Goal: Task Accomplishment & Management: Use online tool/utility

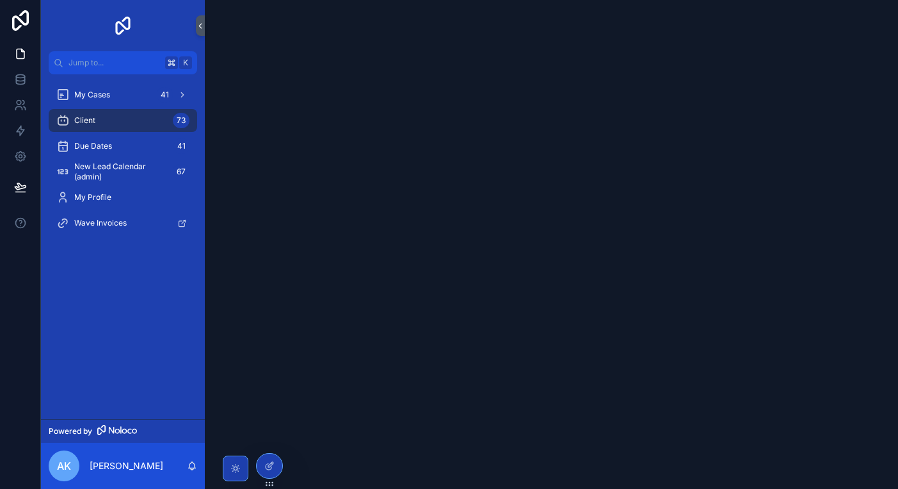
click at [95, 120] on span "Client" at bounding box center [84, 120] width 21 height 10
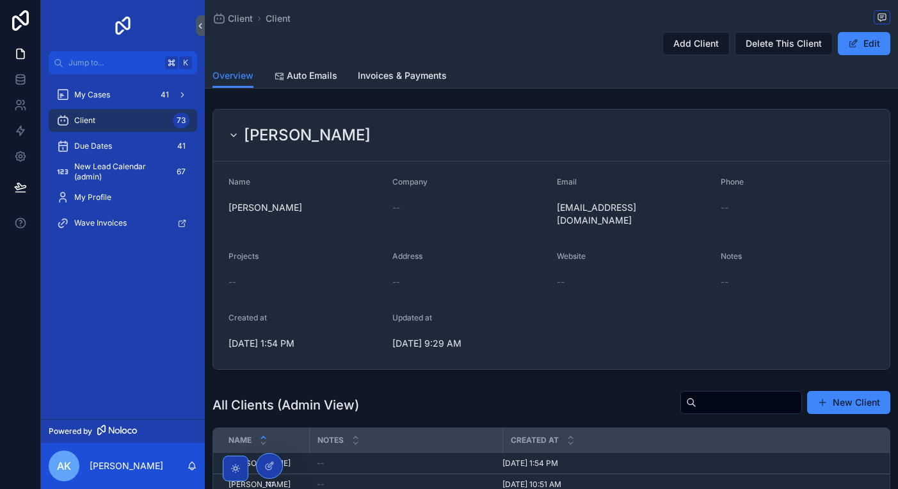
scroll to position [248, 0]
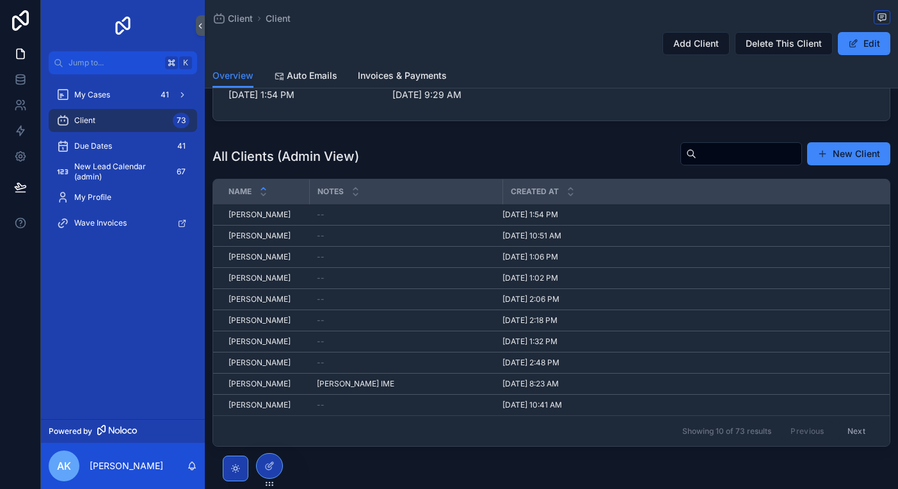
click at [252, 252] on span "[PERSON_NAME]" at bounding box center [260, 257] width 62 height 10
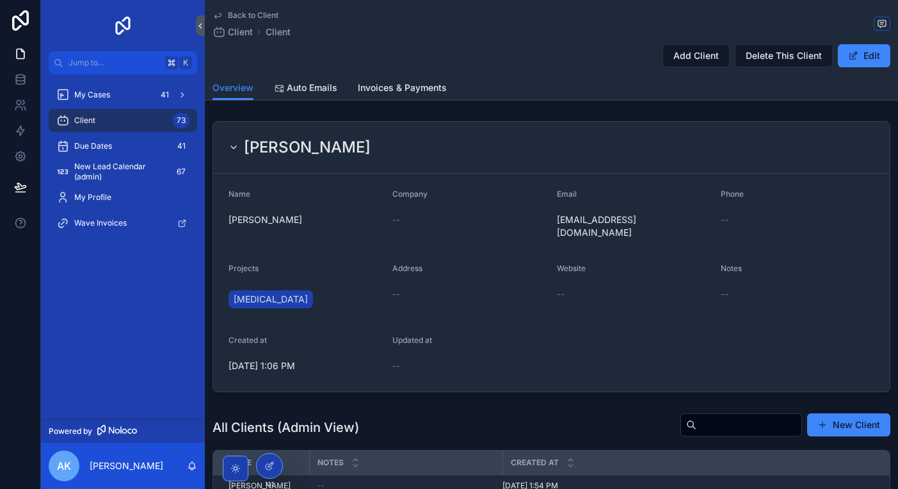
click at [327, 88] on span "Auto Emails" at bounding box center [312, 87] width 51 height 13
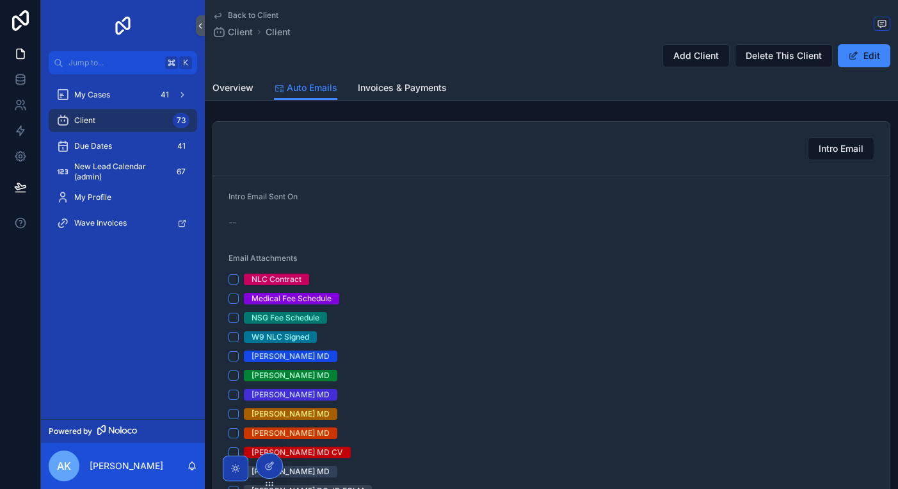
scroll to position [27, 0]
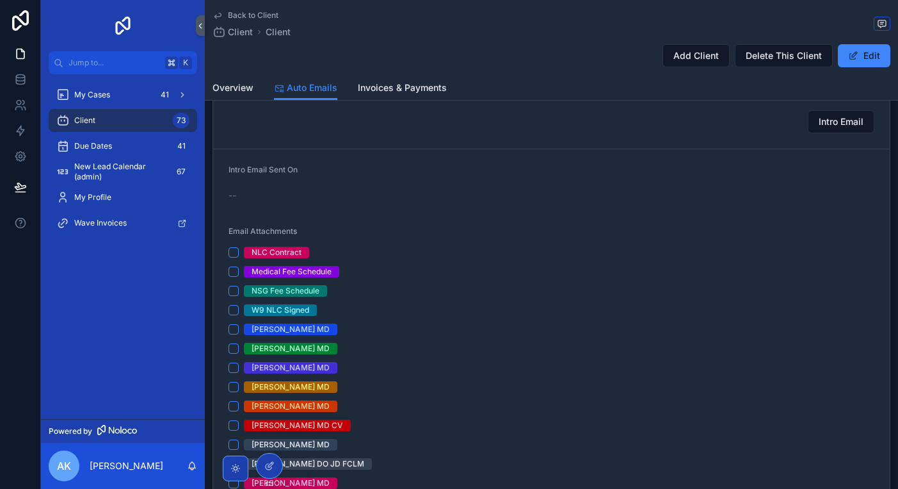
click at [233, 254] on button "NLC Contract" at bounding box center [234, 252] width 10 height 10
click at [232, 274] on button "Medical Fee Schedule" at bounding box center [234, 271] width 10 height 10
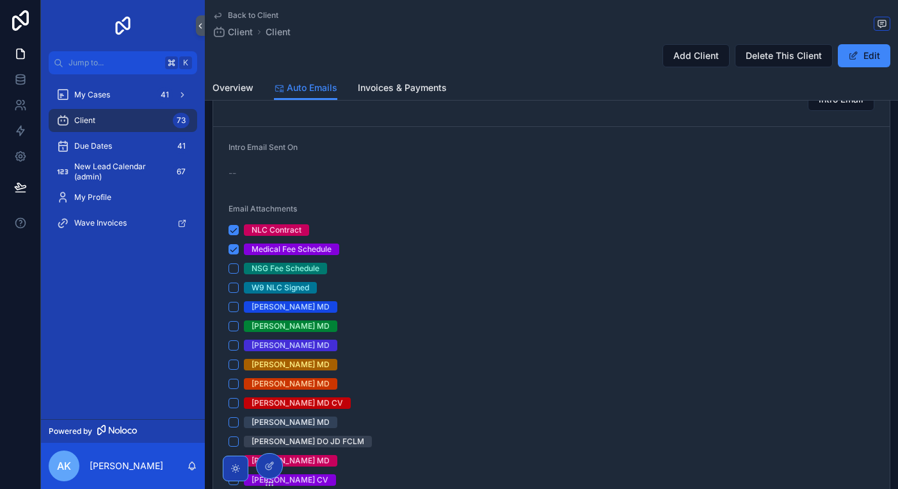
scroll to position [72, 0]
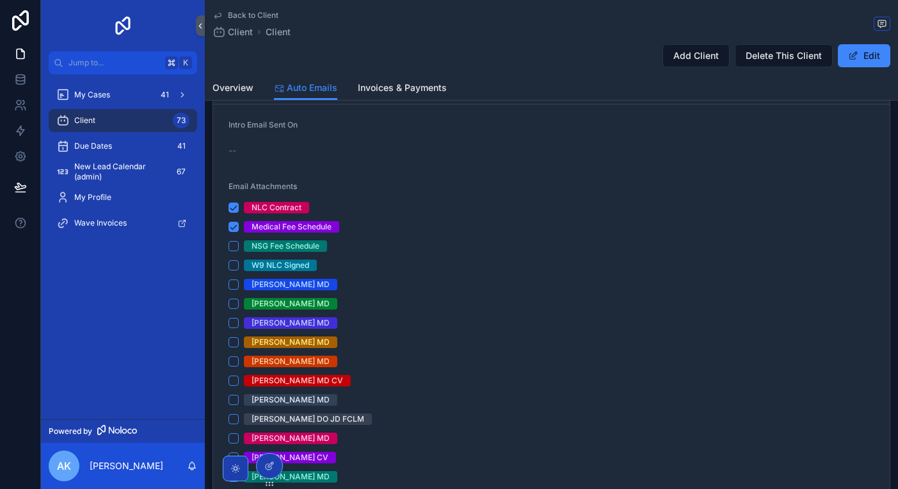
click at [233, 265] on button "W9 NLC Signed" at bounding box center [234, 265] width 10 height 10
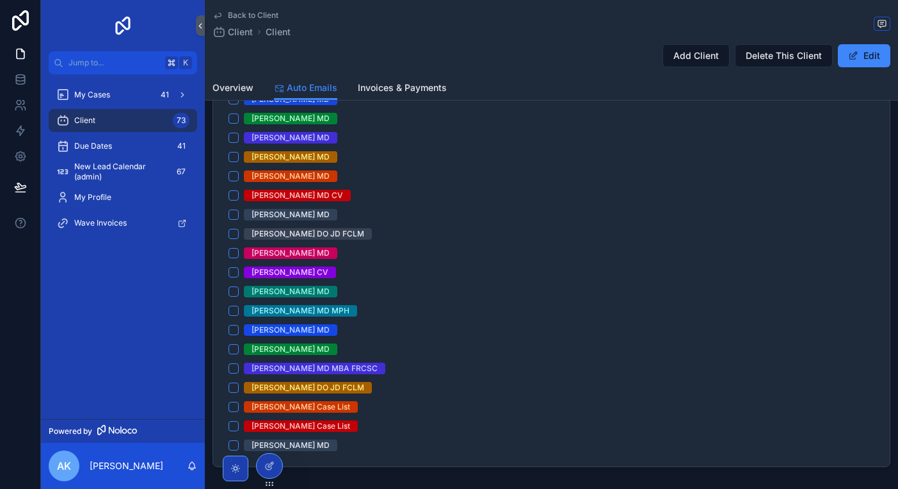
scroll to position [283, 0]
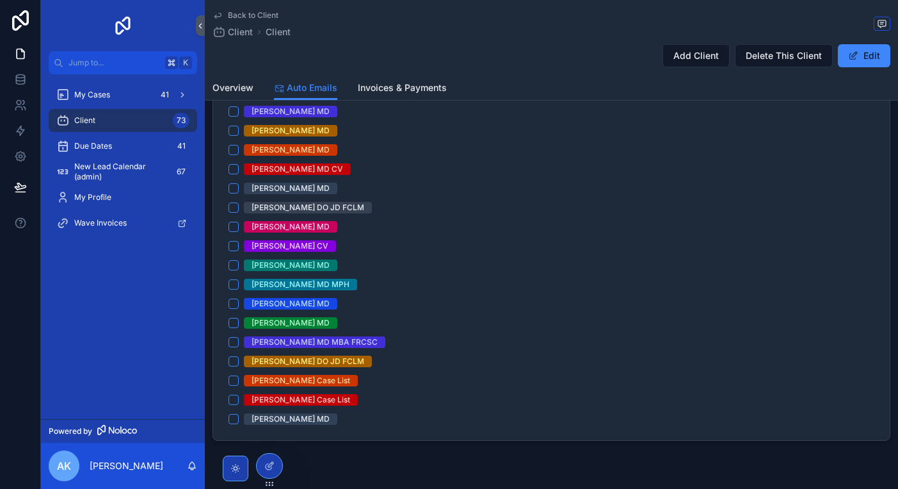
click at [233, 401] on button "[PERSON_NAME] Case List" at bounding box center [234, 399] width 10 height 10
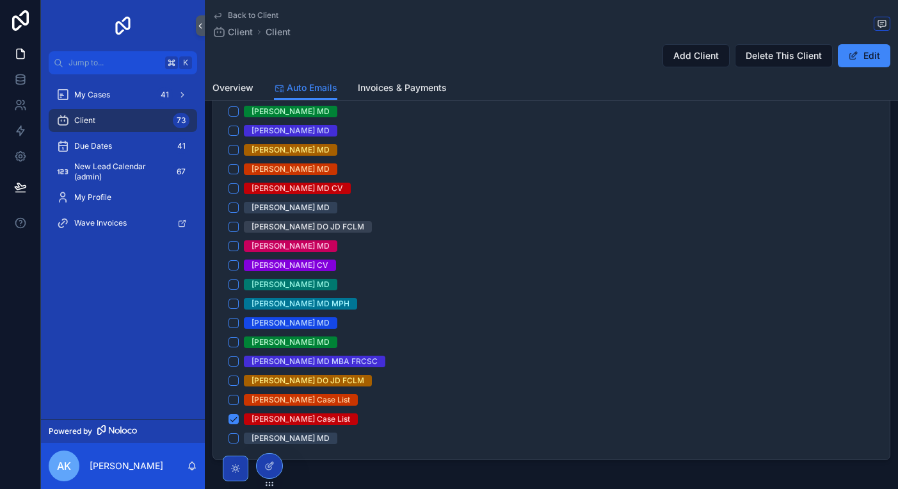
scroll to position [159, 0]
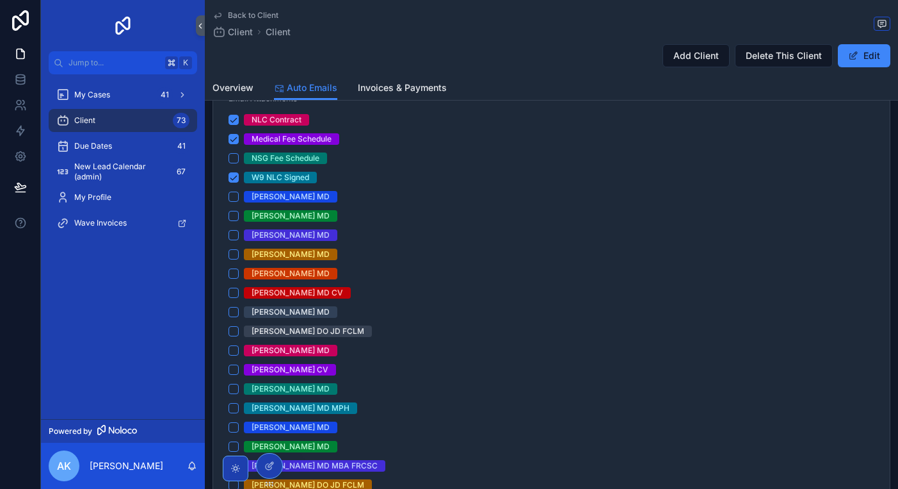
click at [233, 291] on button "[PERSON_NAME] MD CV" at bounding box center [234, 292] width 10 height 10
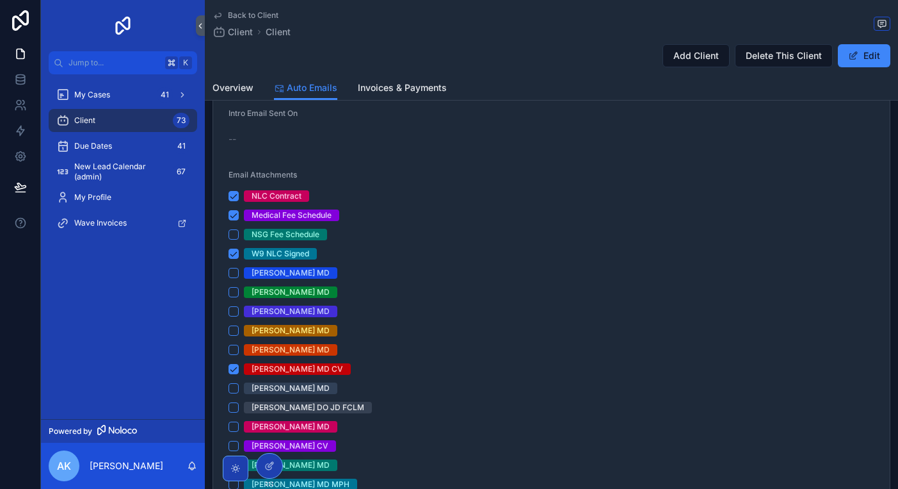
scroll to position [0, 0]
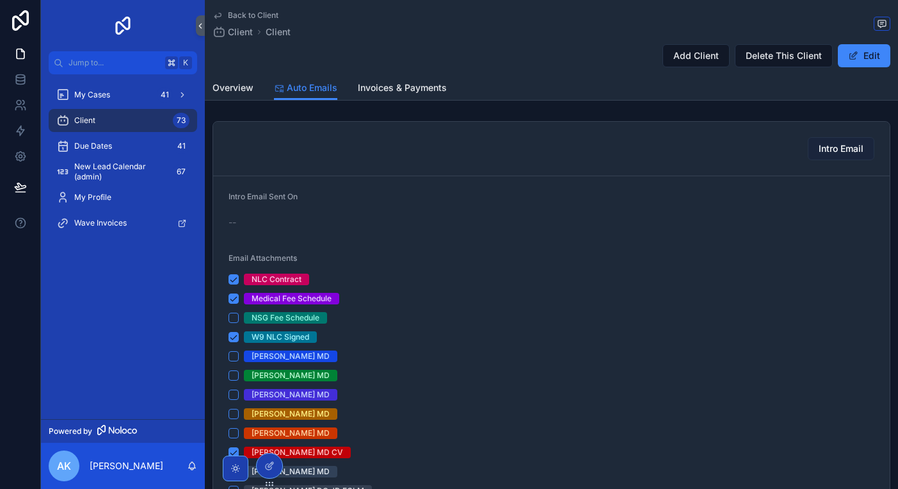
click at [718, 156] on button "Intro Email" at bounding box center [841, 148] width 67 height 23
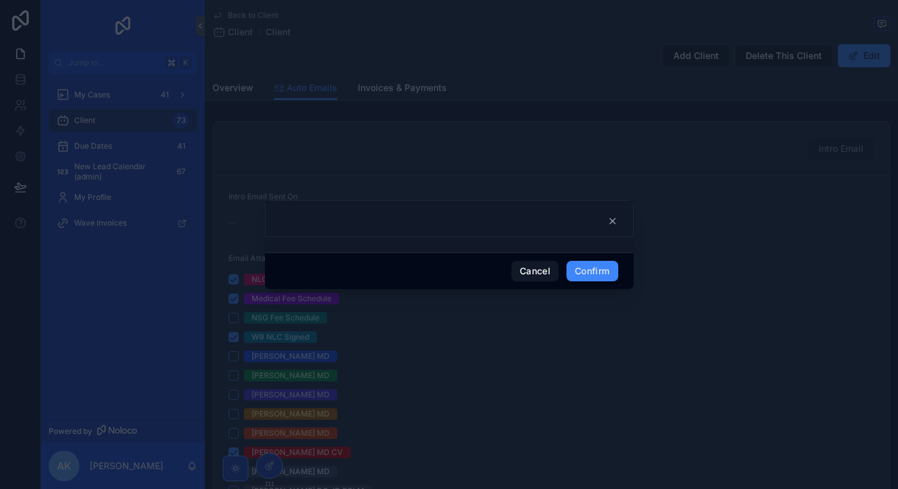
click at [583, 278] on button "Confirm" at bounding box center [592, 271] width 51 height 20
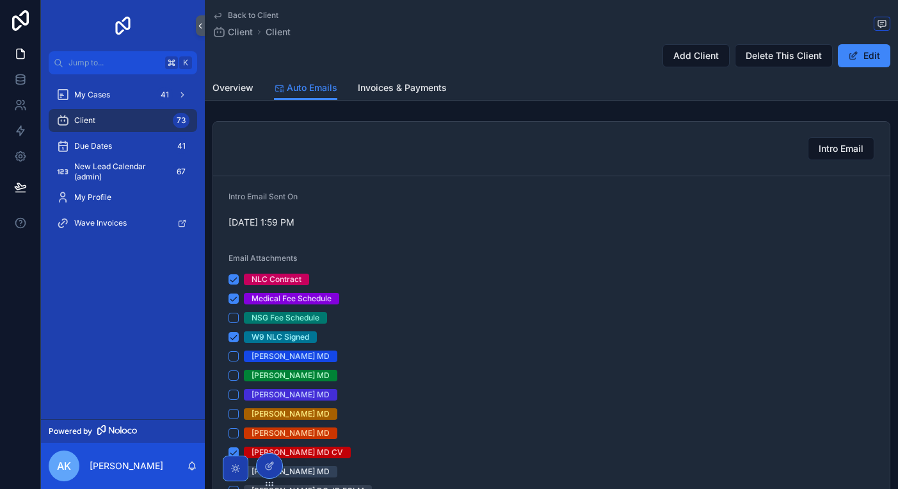
click at [99, 93] on span "My Cases" at bounding box center [92, 95] width 36 height 10
